Goal: Task Accomplishment & Management: Manage account settings

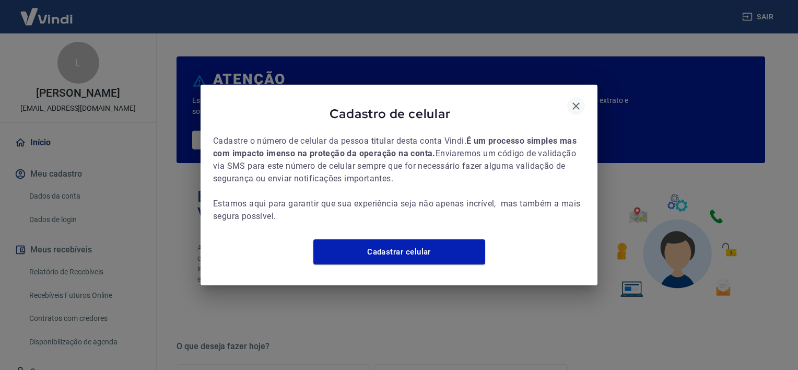
click at [579, 100] on icon "button" at bounding box center [576, 106] width 13 height 13
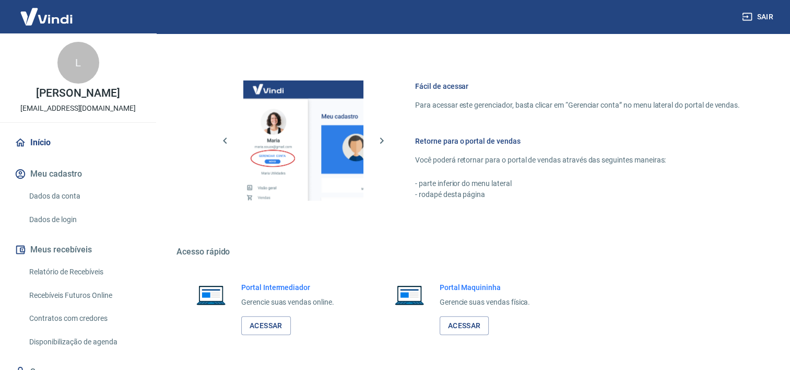
scroll to position [563, 0]
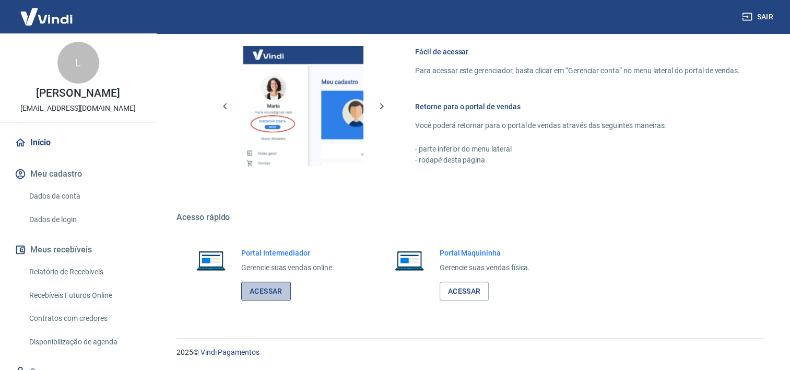
click at [258, 291] on link "Acessar" at bounding box center [266, 290] width 50 height 19
